Goal: Task Accomplishment & Management: Manage account settings

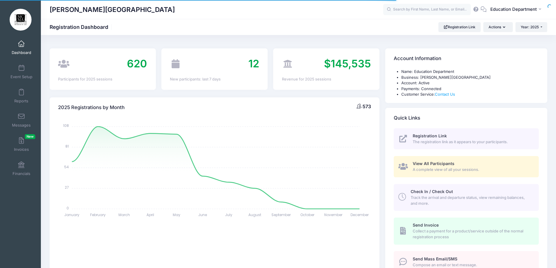
select select
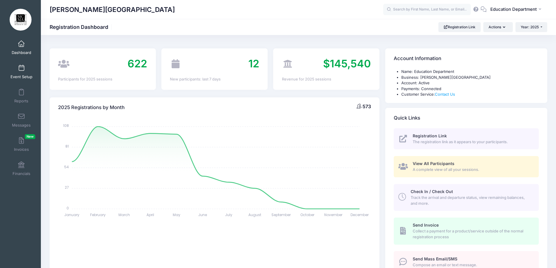
click at [15, 69] on link "Event Setup" at bounding box center [22, 72] width 28 height 20
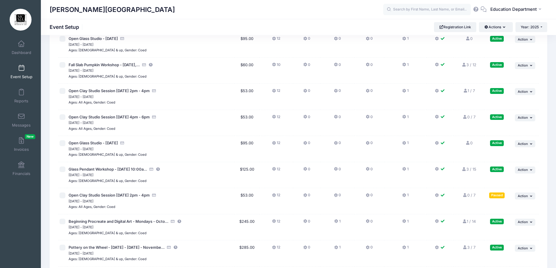
scroll to position [4879, 0]
click at [526, 168] on span "Action" at bounding box center [522, 170] width 10 height 4
click at [464, 171] on icon at bounding box center [463, 170] width 5 height 4
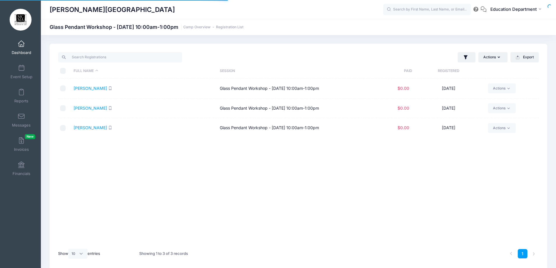
select select "10"
click at [94, 88] on link "Basanta, Kristin" at bounding box center [91, 88] width 34 height 5
click at [499, 57] on icon "button" at bounding box center [499, 57] width 5 height 0
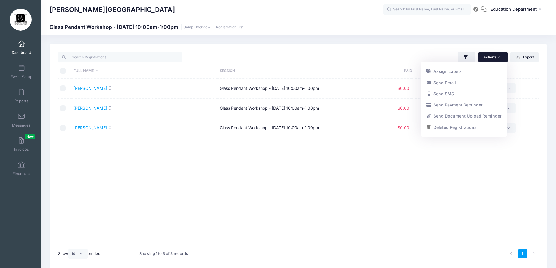
click at [412, 58] on div "Actions Assign Labels Send Email Send SMS Send Payment Reminder Send Document U…" at bounding box center [419, 57] width 243 height 12
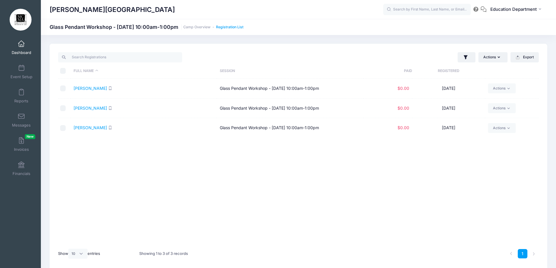
click at [243, 27] on link "Registration List" at bounding box center [229, 27] width 27 height 4
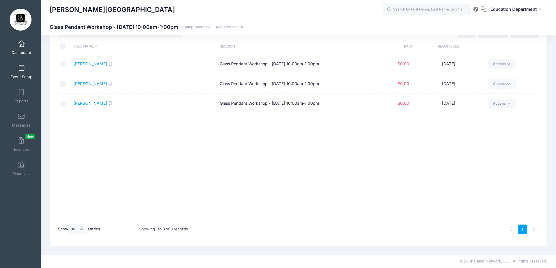
click at [16, 68] on link "Event Setup" at bounding box center [22, 72] width 28 height 20
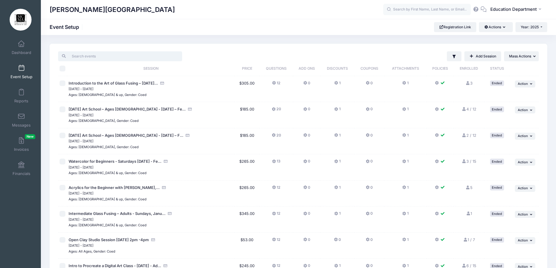
click at [79, 57] on input "search" at bounding box center [120, 56] width 124 height 10
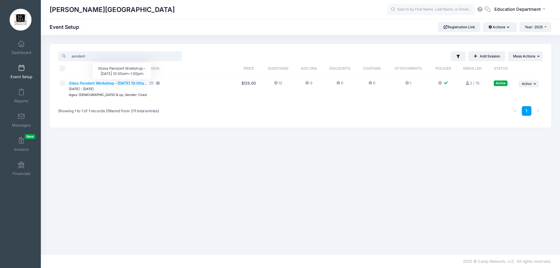
type input "pendant"
click at [147, 83] on span "Glass Pendant Workshop - [DATE] 10:00a..." at bounding box center [108, 83] width 78 height 5
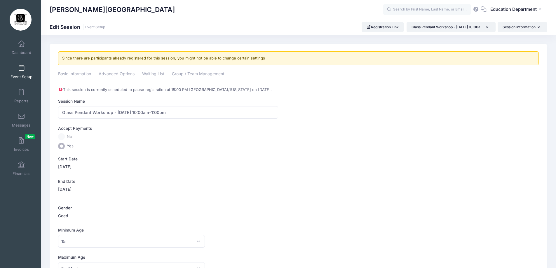
click at [117, 74] on link "Advanced Options" at bounding box center [117, 74] width 36 height 11
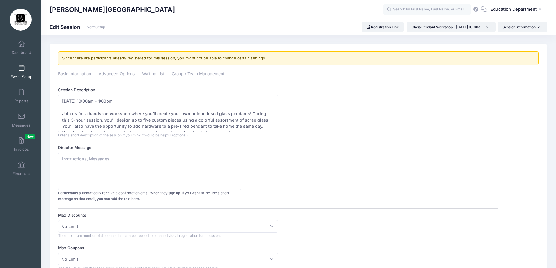
click at [88, 74] on link "Basic Information" at bounding box center [74, 74] width 33 height 11
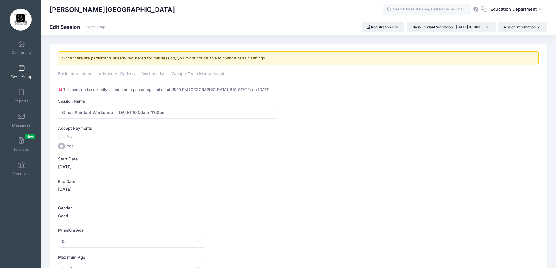
click at [109, 73] on link "Advanced Options" at bounding box center [117, 74] width 36 height 11
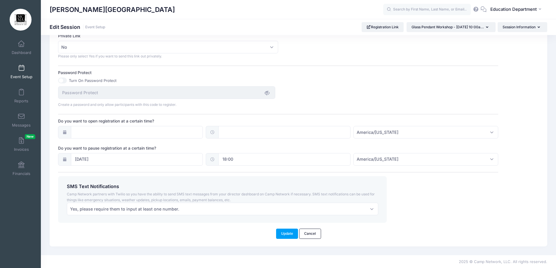
scroll to position [377, 0]
click at [281, 231] on button "Update" at bounding box center [287, 233] width 22 height 10
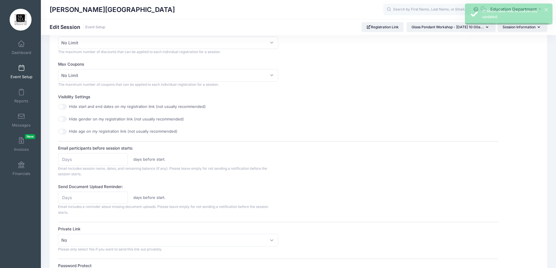
scroll to position [0, 0]
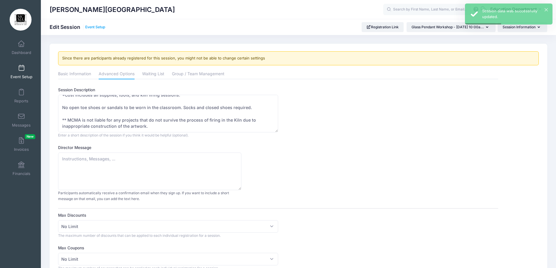
click at [105, 27] on link "Event Setup" at bounding box center [95, 27] width 20 height 4
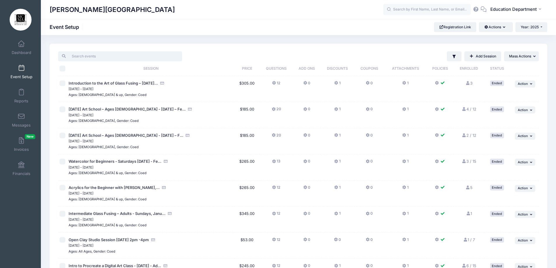
click at [113, 59] on input "search" at bounding box center [120, 56] width 124 height 10
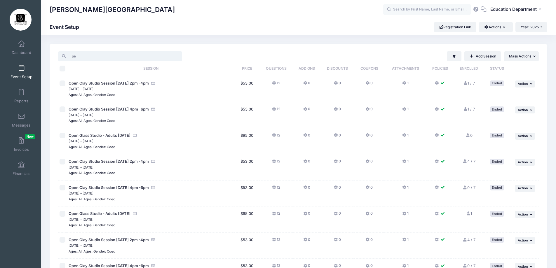
type input "p"
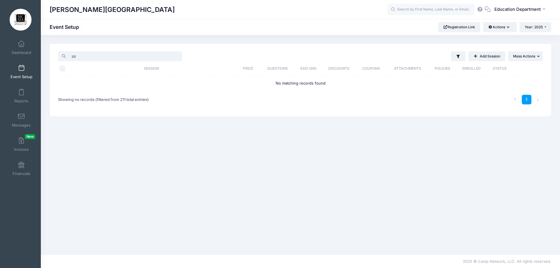
type input "p"
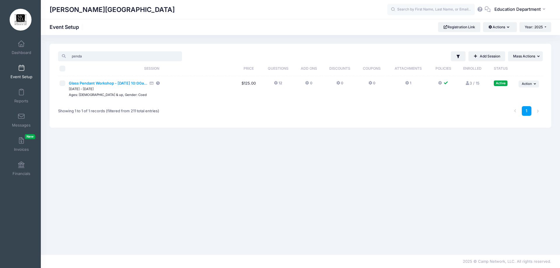
type input "penda"
click at [147, 81] on span "Glass Pendant Workshop - September 21, 2025 - 10:00a..." at bounding box center [108, 83] width 78 height 5
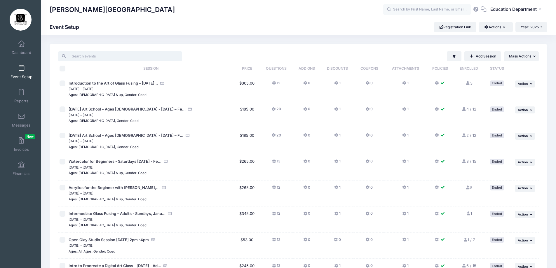
click at [133, 54] on input "search" at bounding box center [120, 56] width 124 height 10
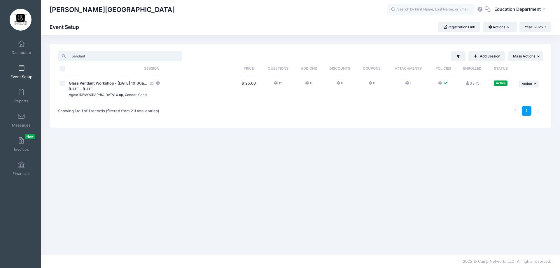
type input "pendant"
click at [470, 82] on link "3 / 15 Full" at bounding box center [472, 83] width 15 height 5
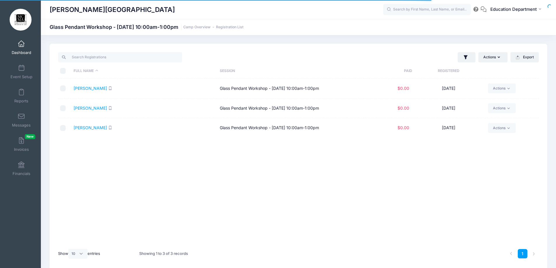
select select "10"
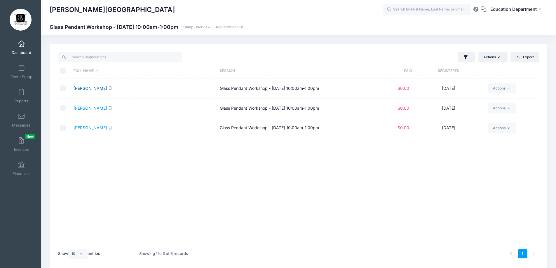
click at [84, 86] on link "[PERSON_NAME]" at bounding box center [91, 88] width 34 height 5
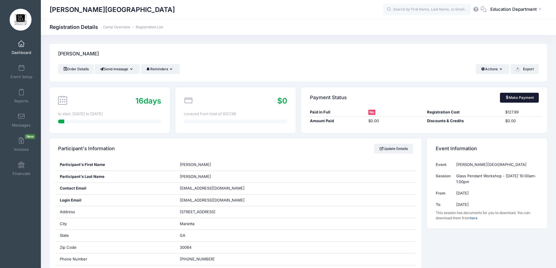
click at [512, 100] on link "Make Payment" at bounding box center [519, 98] width 39 height 10
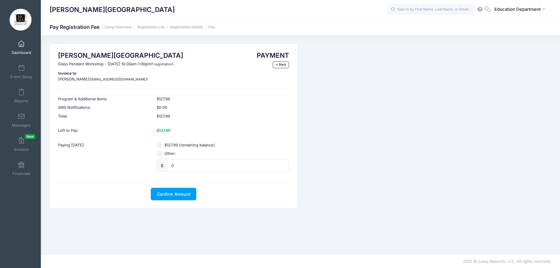
click at [162, 145] on input "$127.99 (remaining balance)" at bounding box center [160, 145] width 6 height 6
radio input "true"
click at [182, 195] on span "Confirm Amount" at bounding box center [174, 194] width 34 height 5
click at [181, 194] on button "Pay with Card" at bounding box center [174, 194] width 40 height 13
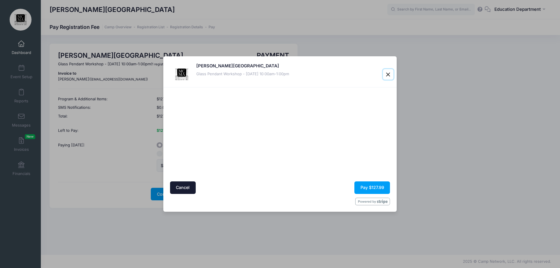
click at [388, 71] on button "Close" at bounding box center [388, 74] width 11 height 11
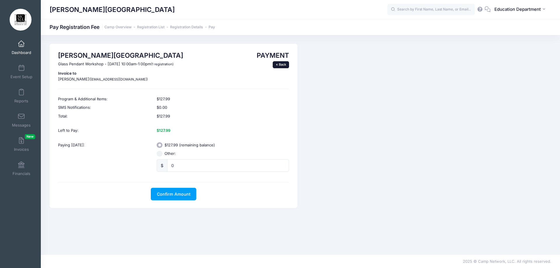
click at [276, 67] on link "« Back" at bounding box center [281, 64] width 16 height 7
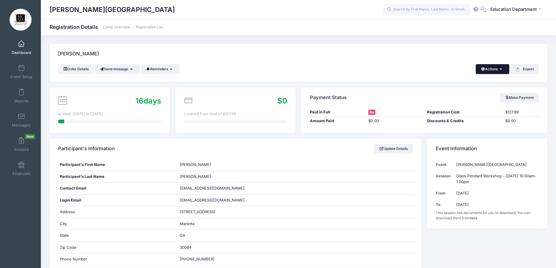
click at [503, 69] on button "Actions" at bounding box center [492, 69] width 34 height 10
click at [469, 59] on div "Basanta, Kristin" at bounding box center [298, 54] width 497 height 20
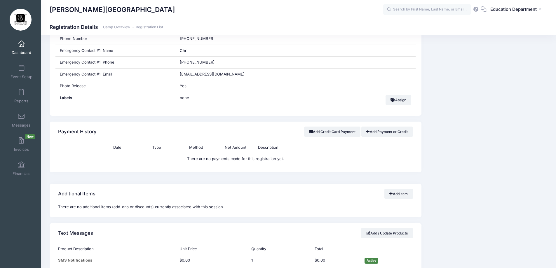
scroll to position [233, 0]
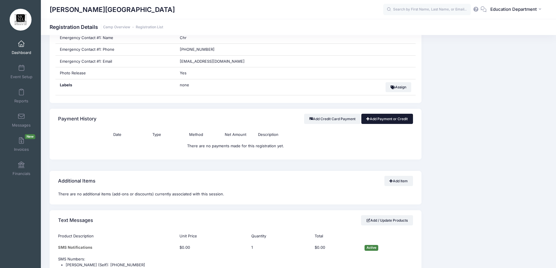
click at [372, 120] on link "Add Payment or Credit" at bounding box center [387, 119] width 52 height 10
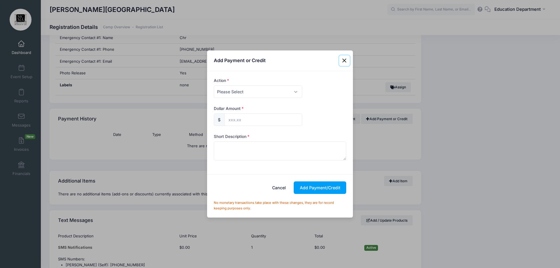
click at [346, 58] on button "Close" at bounding box center [344, 60] width 11 height 11
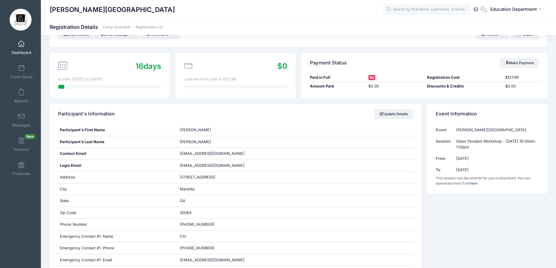
scroll to position [2, 0]
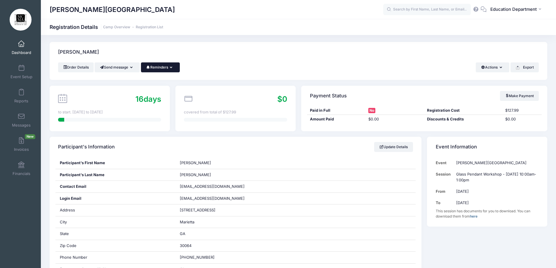
click at [156, 71] on button "Reminders" at bounding box center [160, 67] width 39 height 10
click at [147, 83] on link "Send Payment Reminder" at bounding box center [147, 81] width 65 height 11
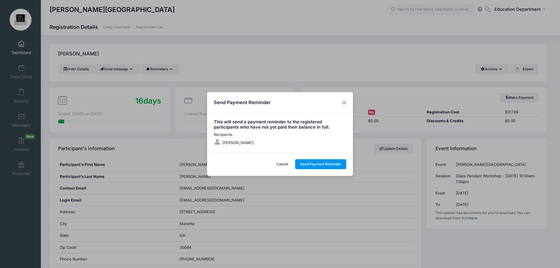
click at [316, 161] on button "Send Payment Reminder" at bounding box center [320, 164] width 51 height 10
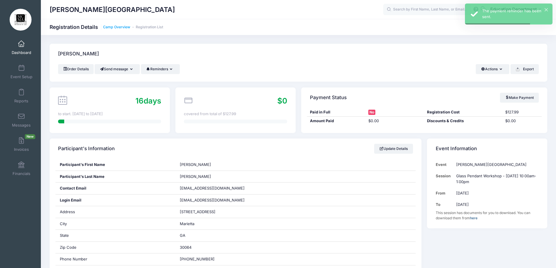
click at [126, 28] on link "Camp Overview" at bounding box center [116, 27] width 27 height 4
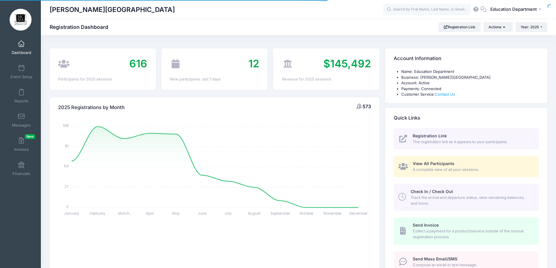
select select
